Goal: Transaction & Acquisition: Download file/media

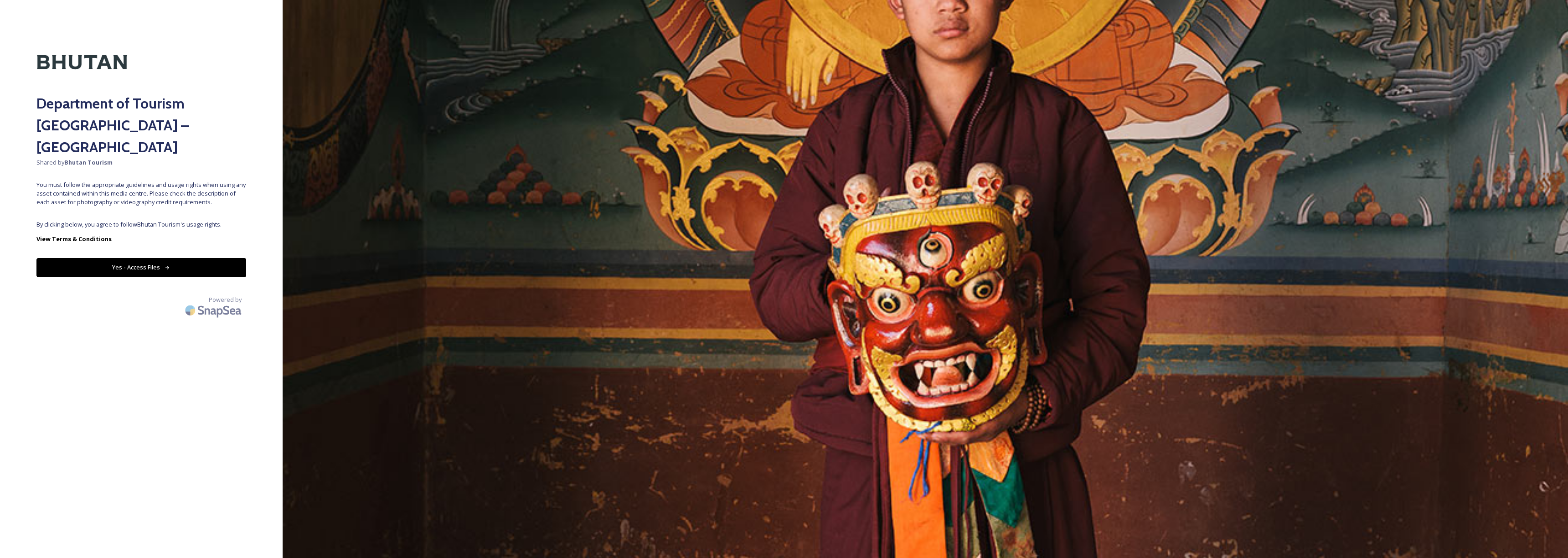
drag, startPoint x: 135, startPoint y: 239, endPoint x: 139, endPoint y: 246, distance: 8.1
click at [137, 258] on button "Yes - Access Files" at bounding box center [141, 267] width 209 height 19
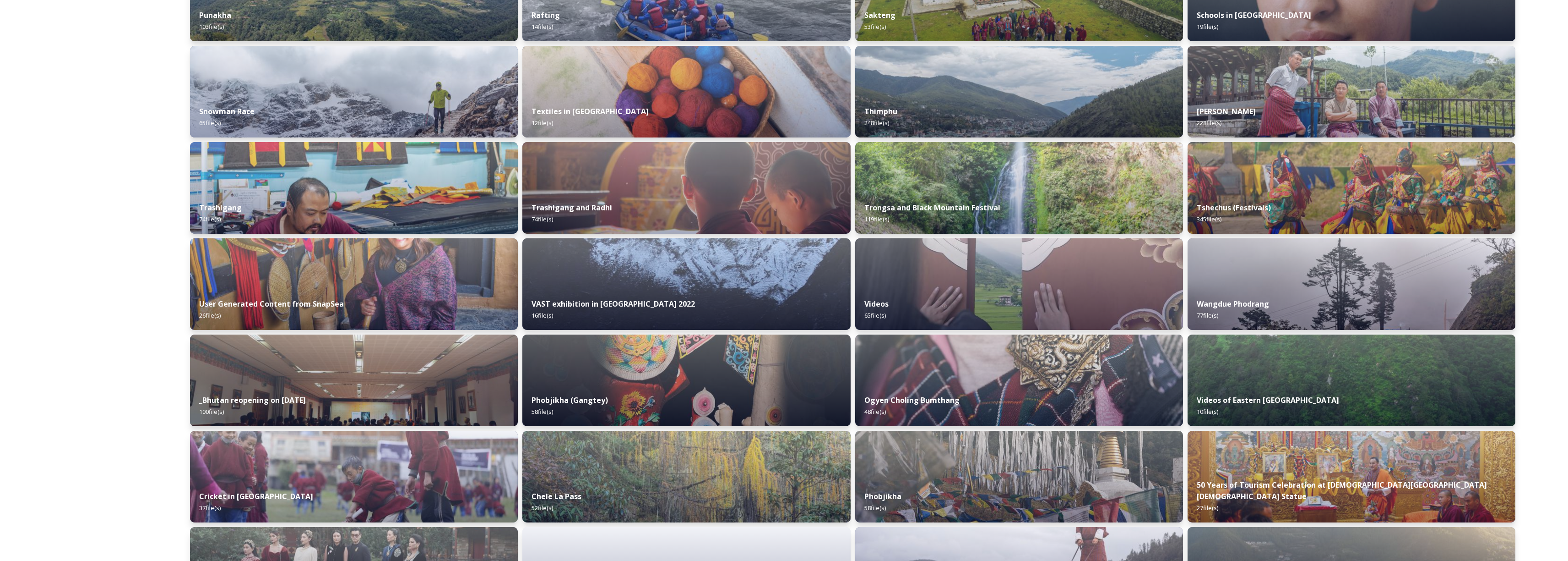
scroll to position [773, 0]
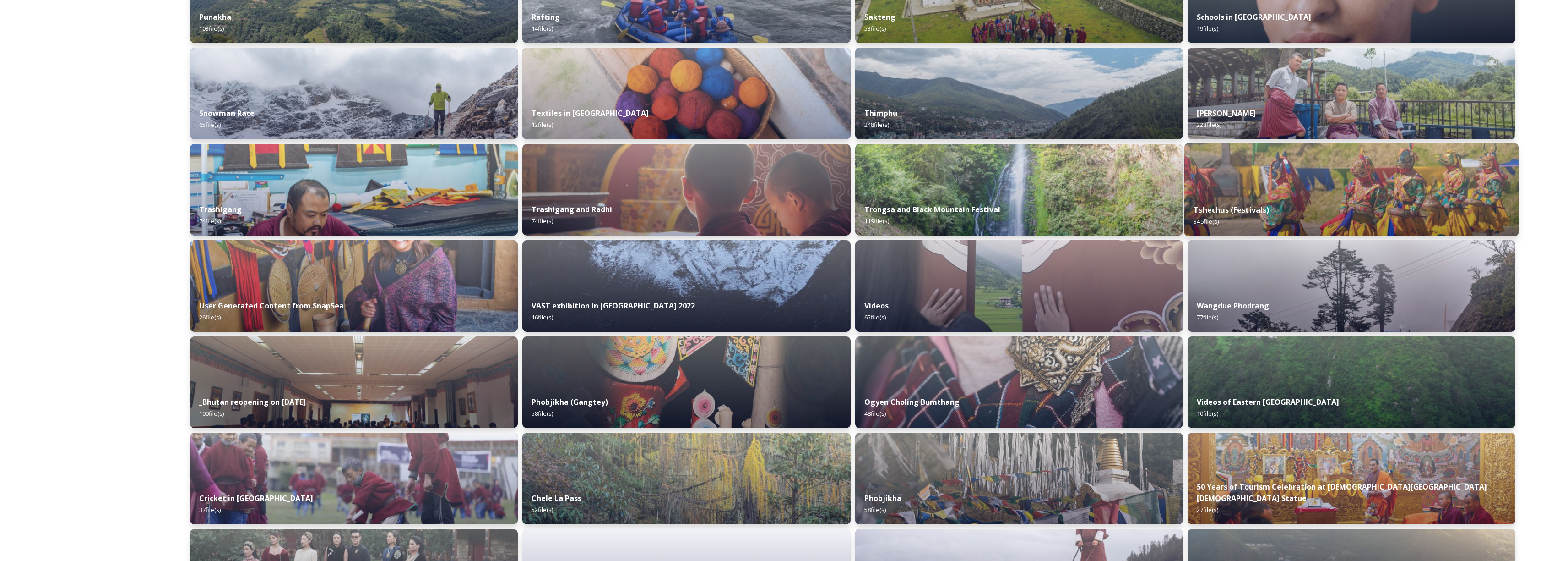
click at [1285, 173] on img at bounding box center [1351, 190] width 334 height 94
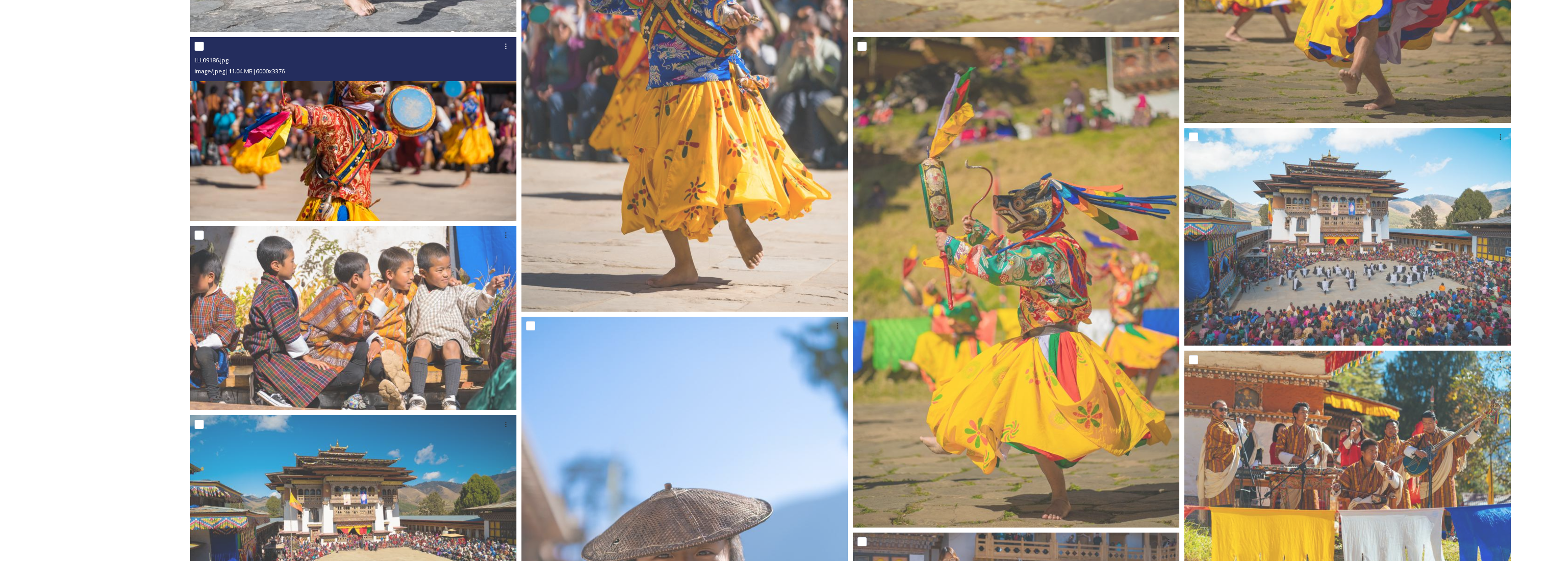
scroll to position [1337, 0]
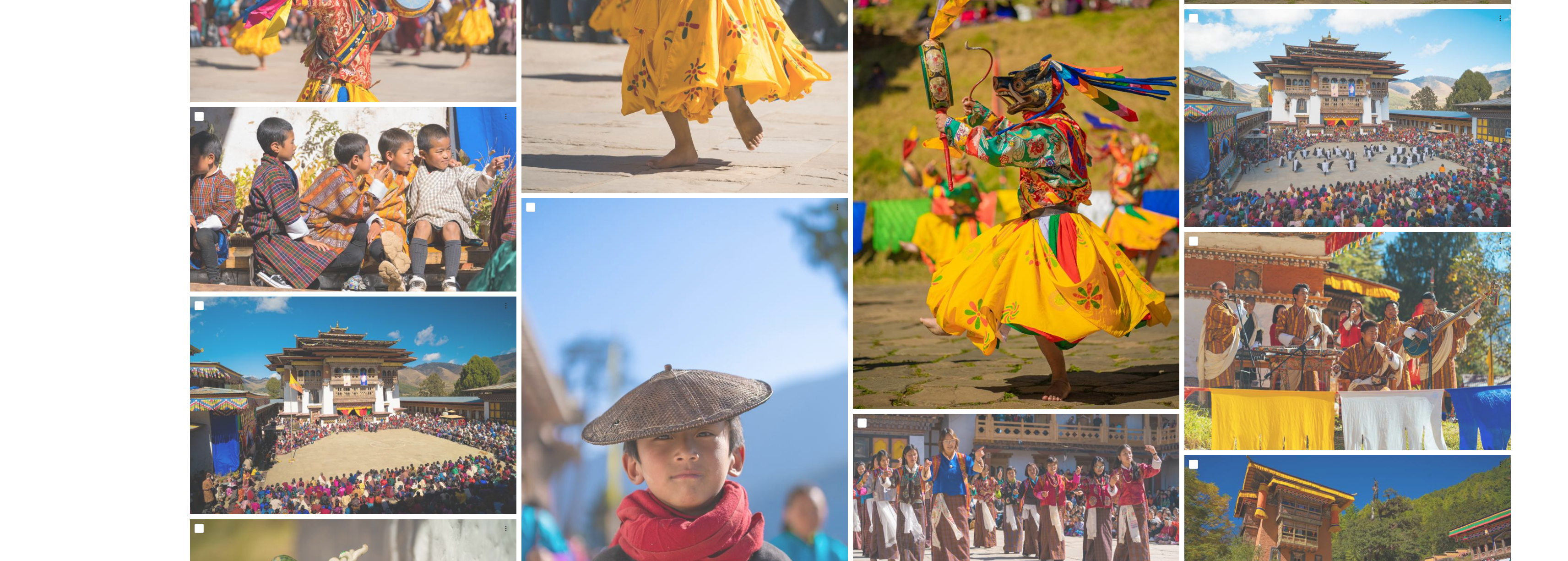
click at [987, 267] on img at bounding box center [1016, 163] width 326 height 490
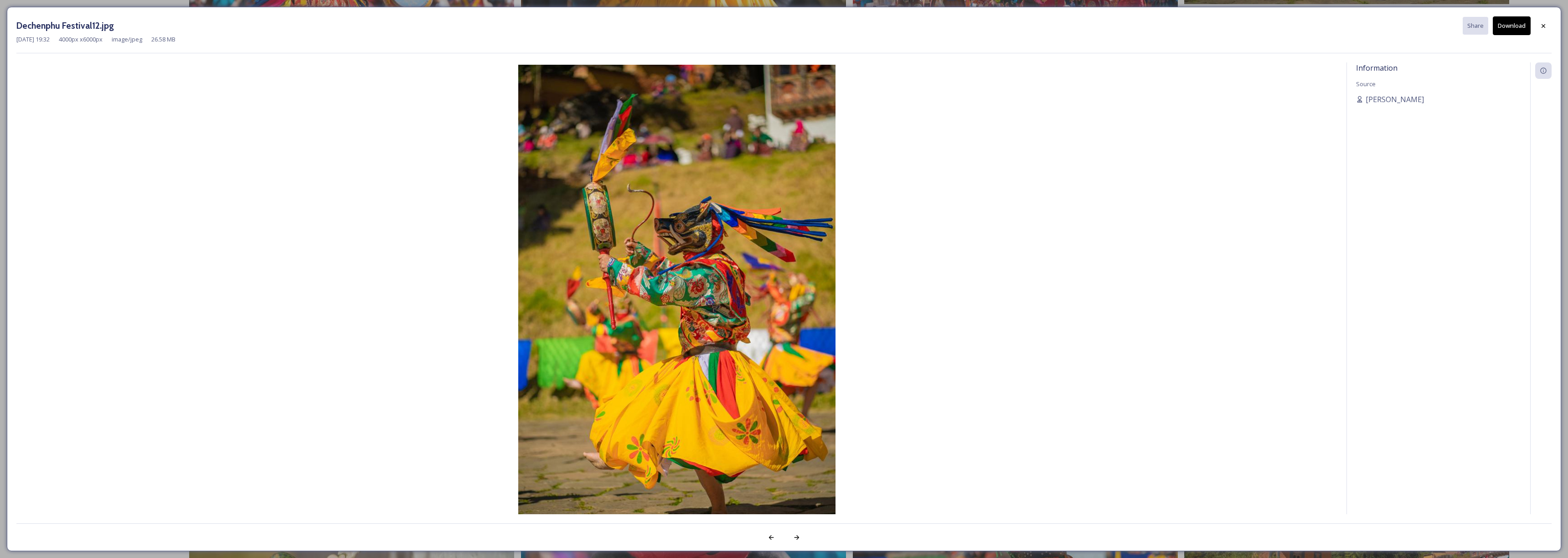
click at [1508, 30] on button "Download" at bounding box center [1511, 26] width 38 height 19
click at [802, 279] on img at bounding box center [677, 302] width 1321 height 476
click at [1544, 24] on icon at bounding box center [1544, 26] width 7 height 7
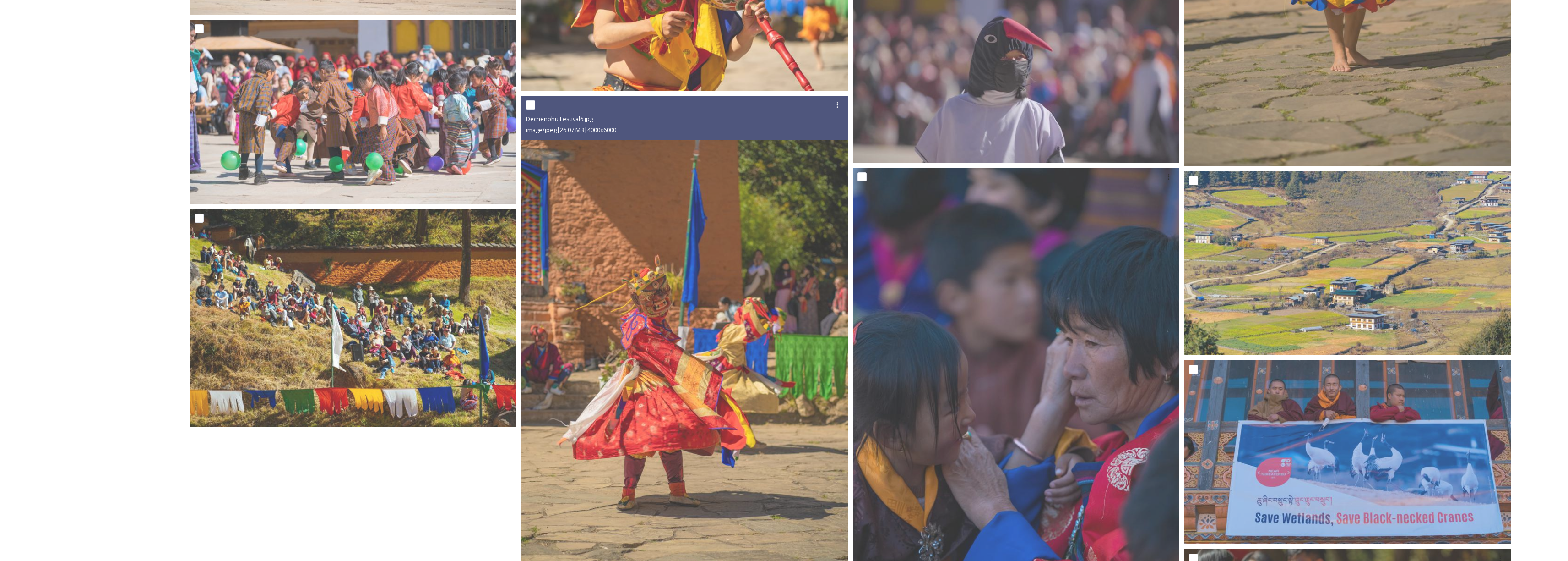
scroll to position [3552, 0]
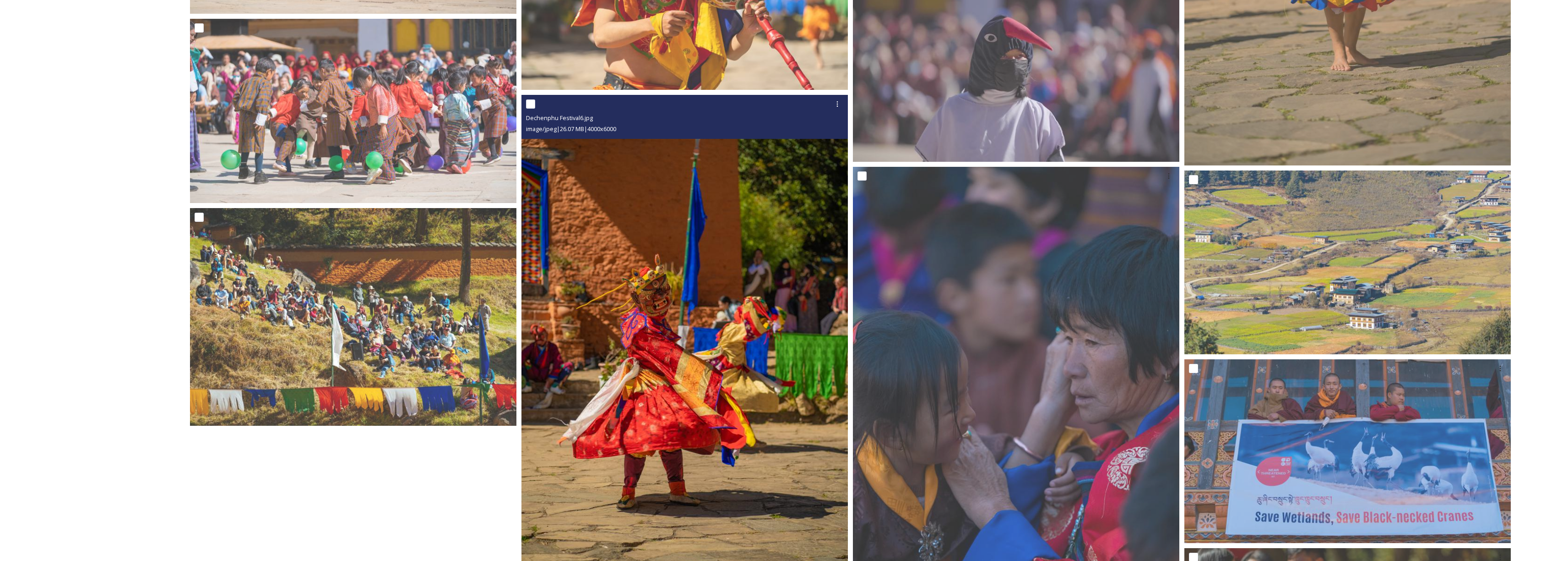
click at [644, 355] on img at bounding box center [685, 340] width 326 height 490
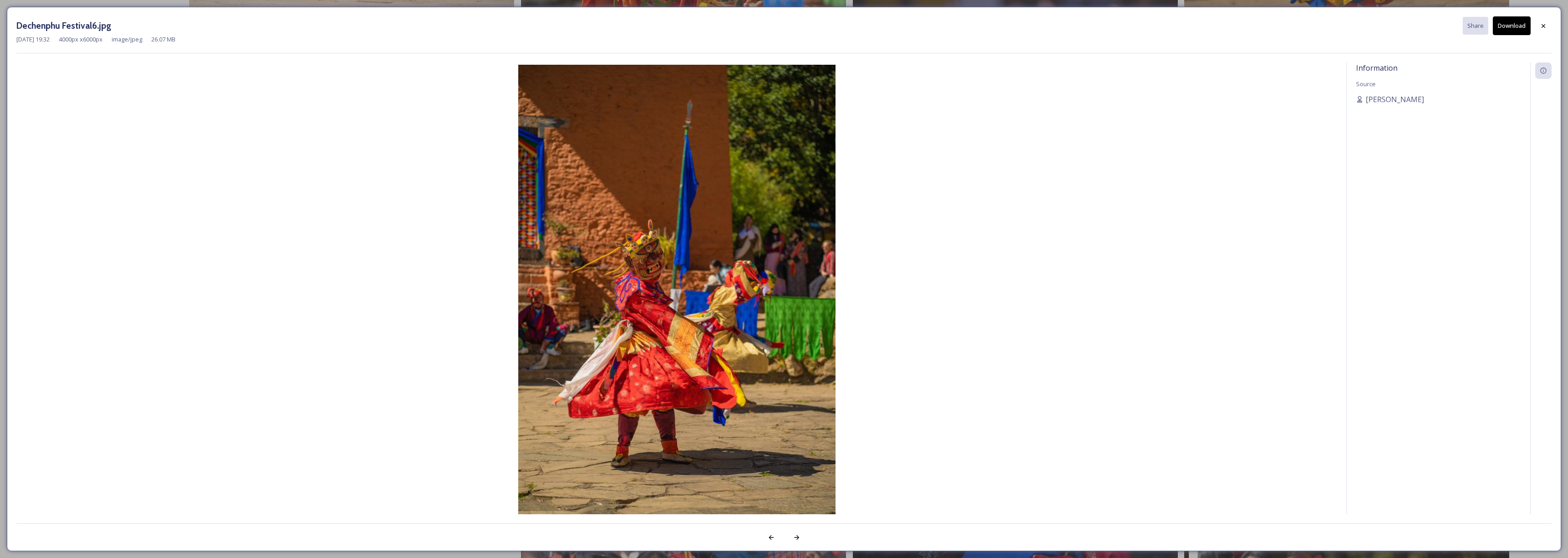
click at [1510, 30] on button "Download" at bounding box center [1511, 26] width 38 height 19
click at [1547, 24] on div at bounding box center [1543, 26] width 16 height 16
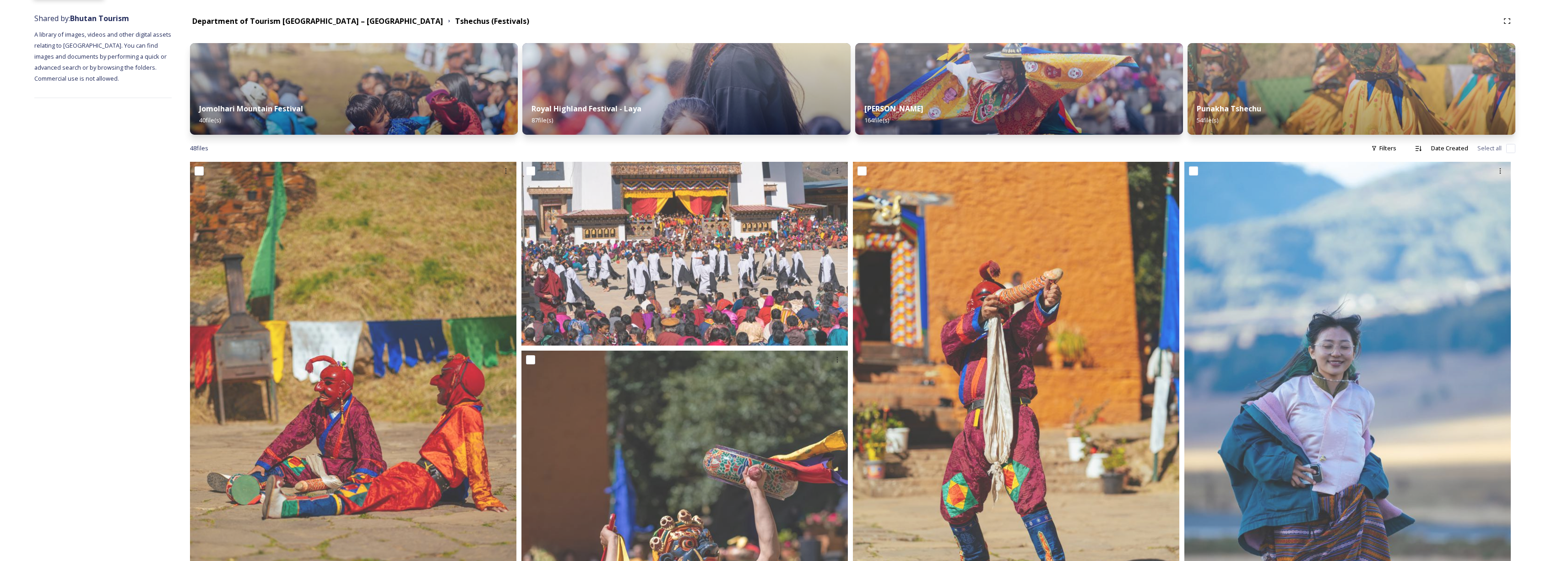
scroll to position [0, 0]
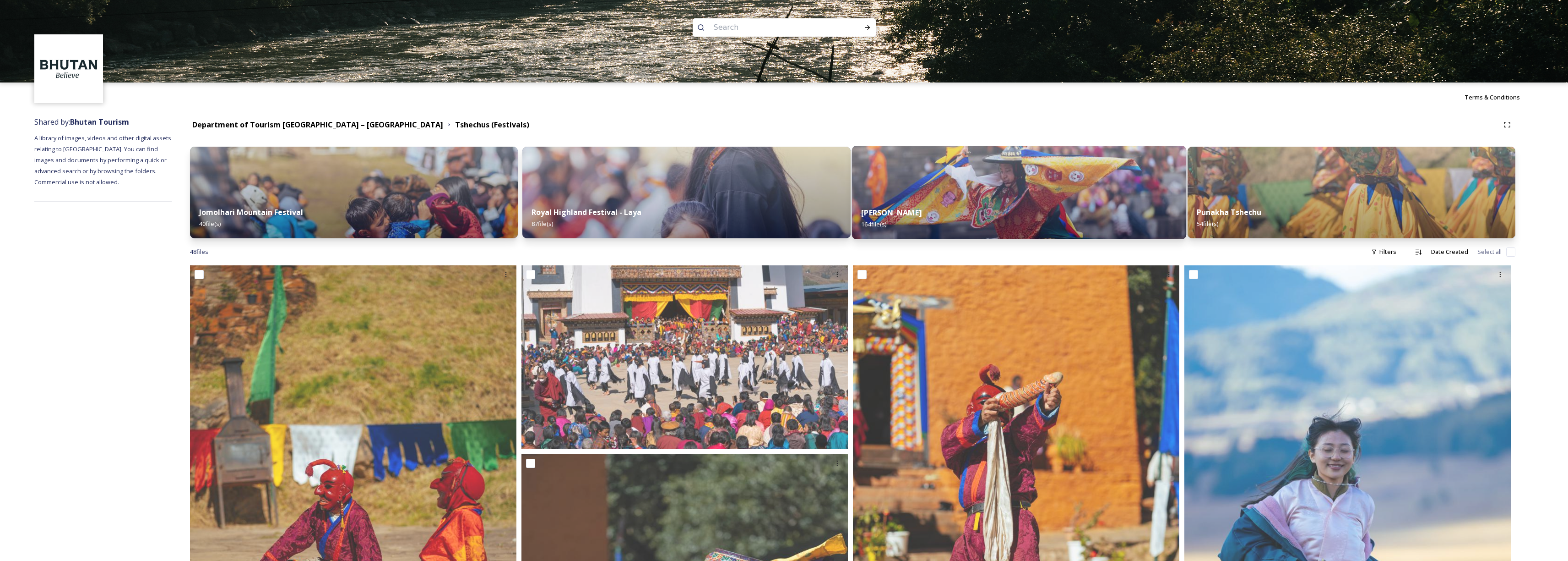
click at [921, 207] on strong "[PERSON_NAME]" at bounding box center [891, 212] width 61 height 10
click at [899, 206] on div "Thimphu Tshechu 164 file(s)" at bounding box center [1018, 218] width 334 height 42
click at [930, 180] on img at bounding box center [1018, 192] width 334 height 94
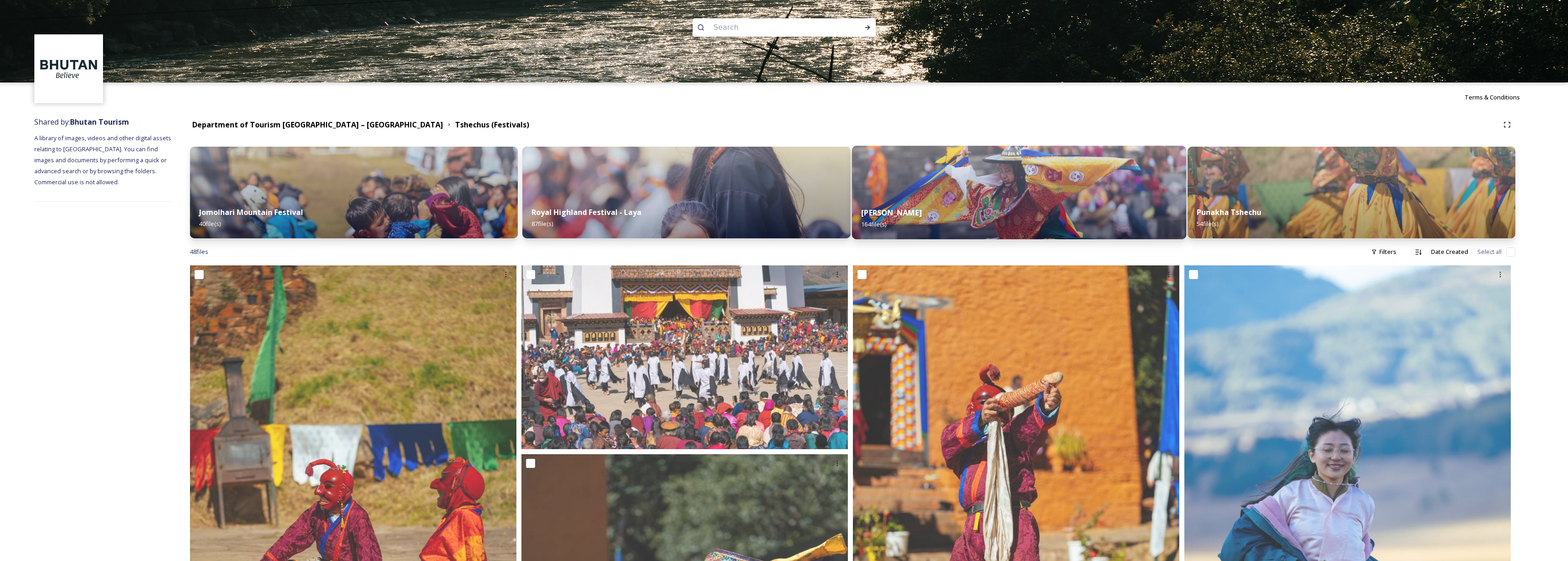
click at [930, 180] on img at bounding box center [1018, 192] width 334 height 94
click at [1309, 191] on img at bounding box center [1351, 192] width 334 height 94
click at [1017, 196] on img at bounding box center [1018, 192] width 334 height 94
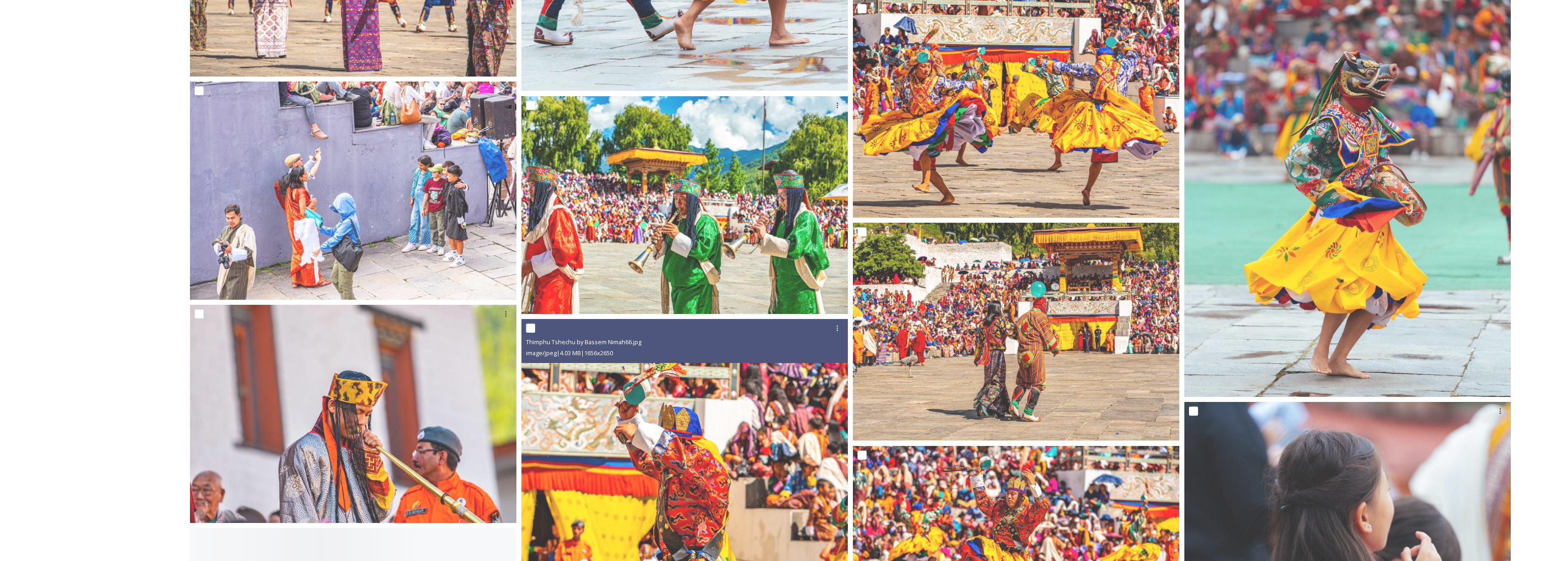
scroll to position [6973, 0]
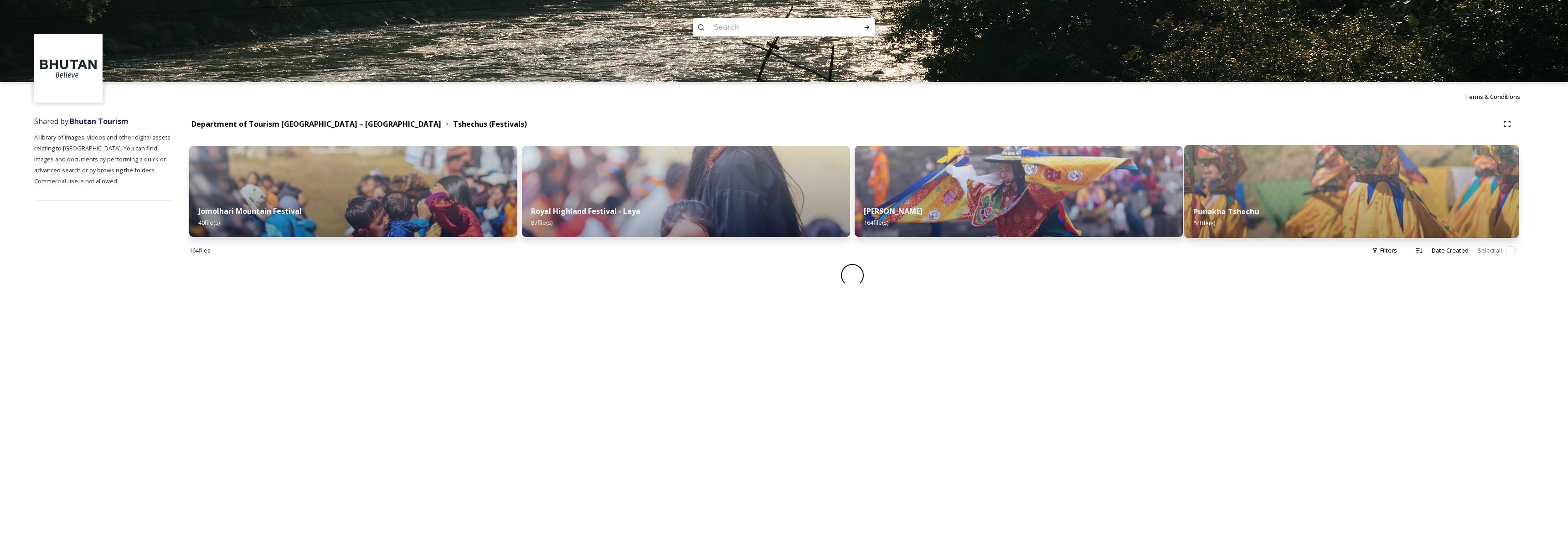
click at [1229, 178] on img at bounding box center [1351, 191] width 335 height 93
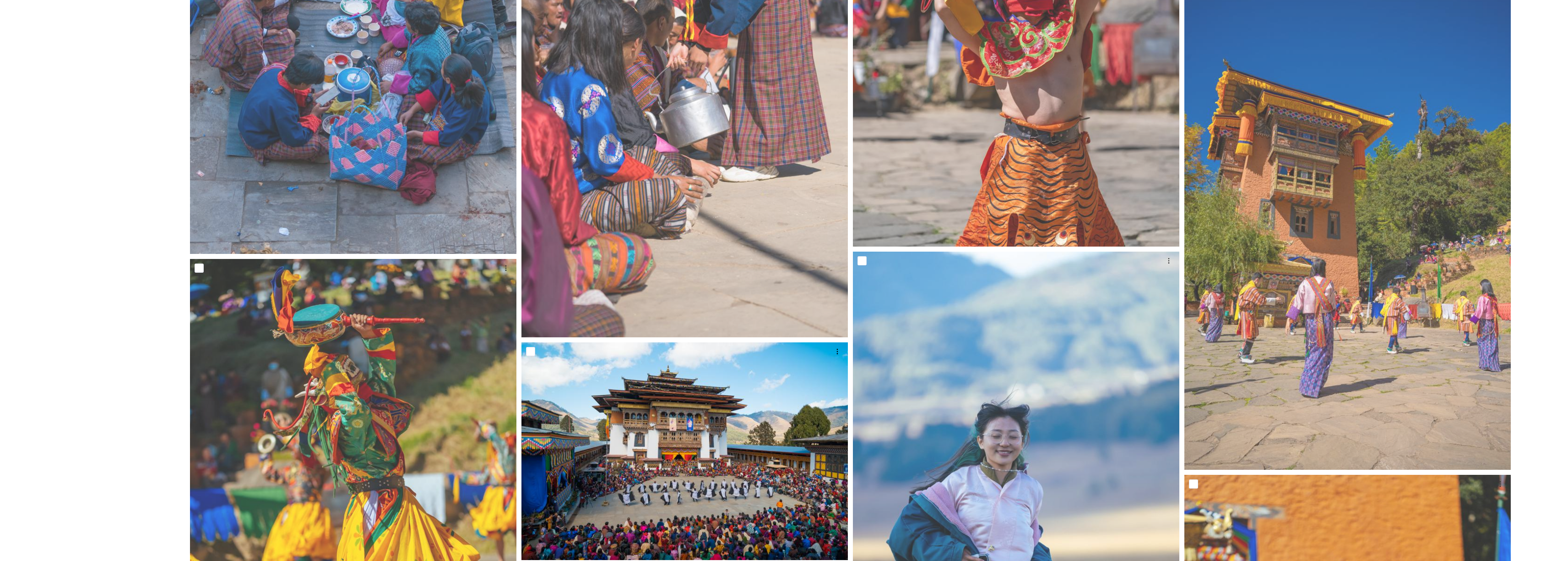
scroll to position [915, 0]
